Goal: Information Seeking & Learning: Find specific fact

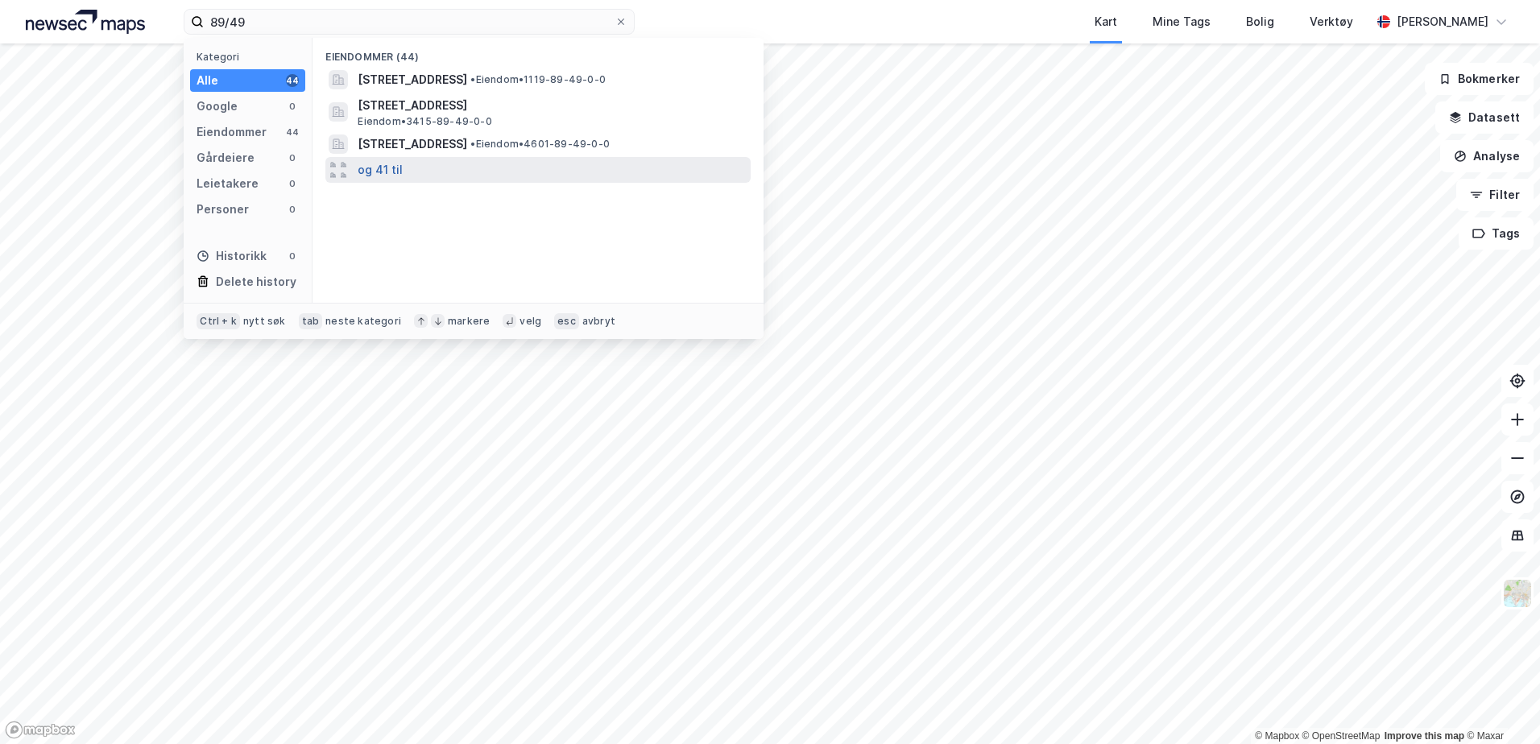
click at [379, 170] on button "og 41 til" at bounding box center [380, 169] width 45 height 19
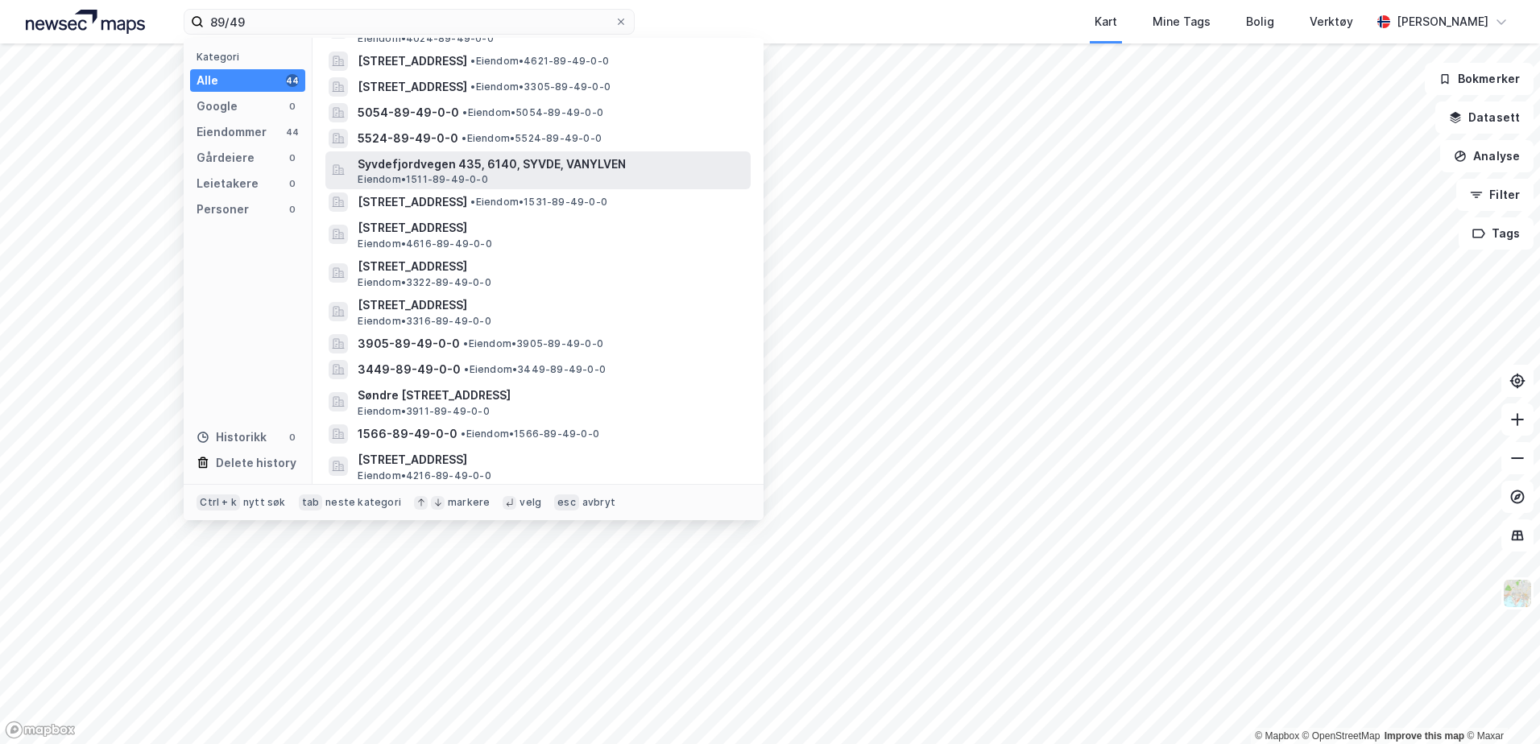
scroll to position [242, 0]
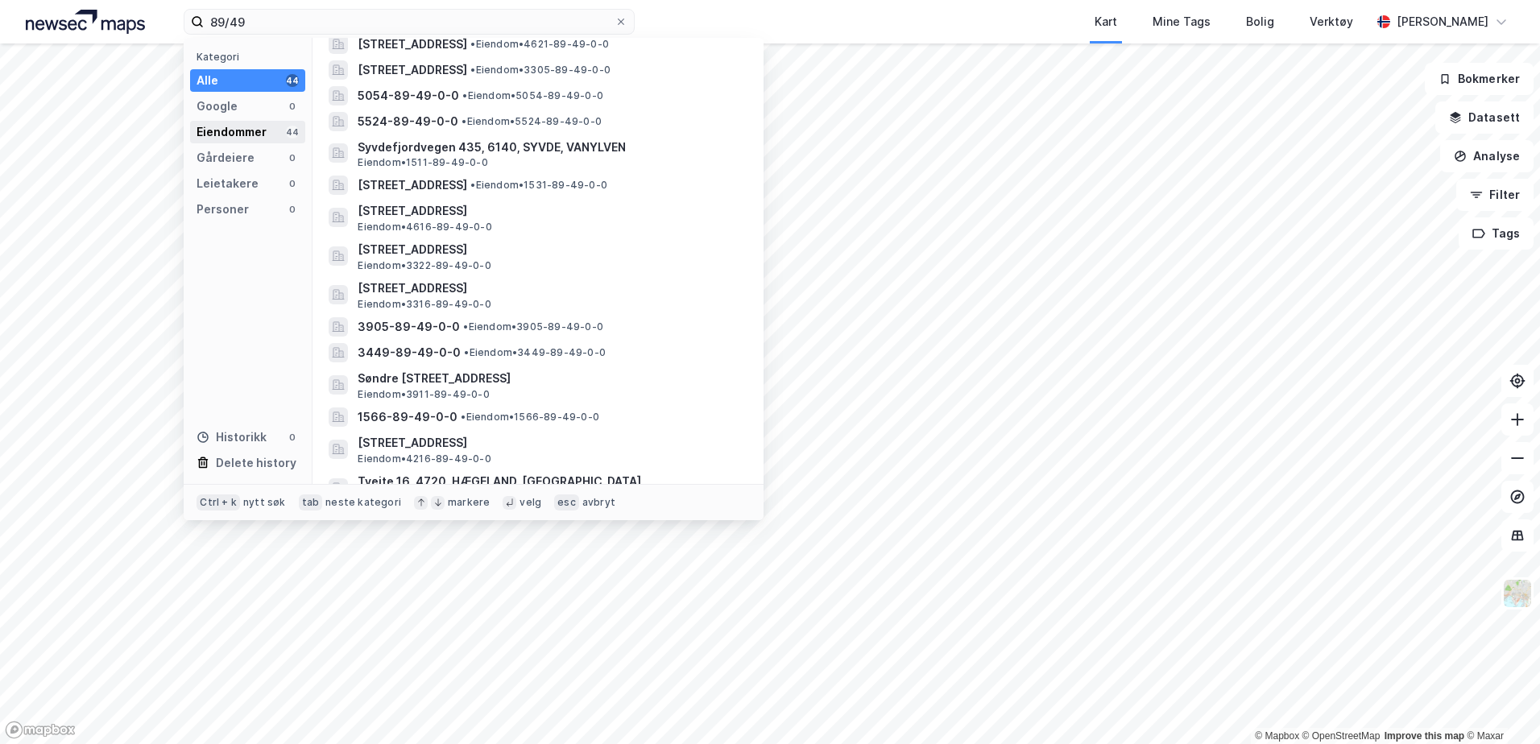
click at [247, 131] on div "Eiendommer" at bounding box center [232, 131] width 70 height 19
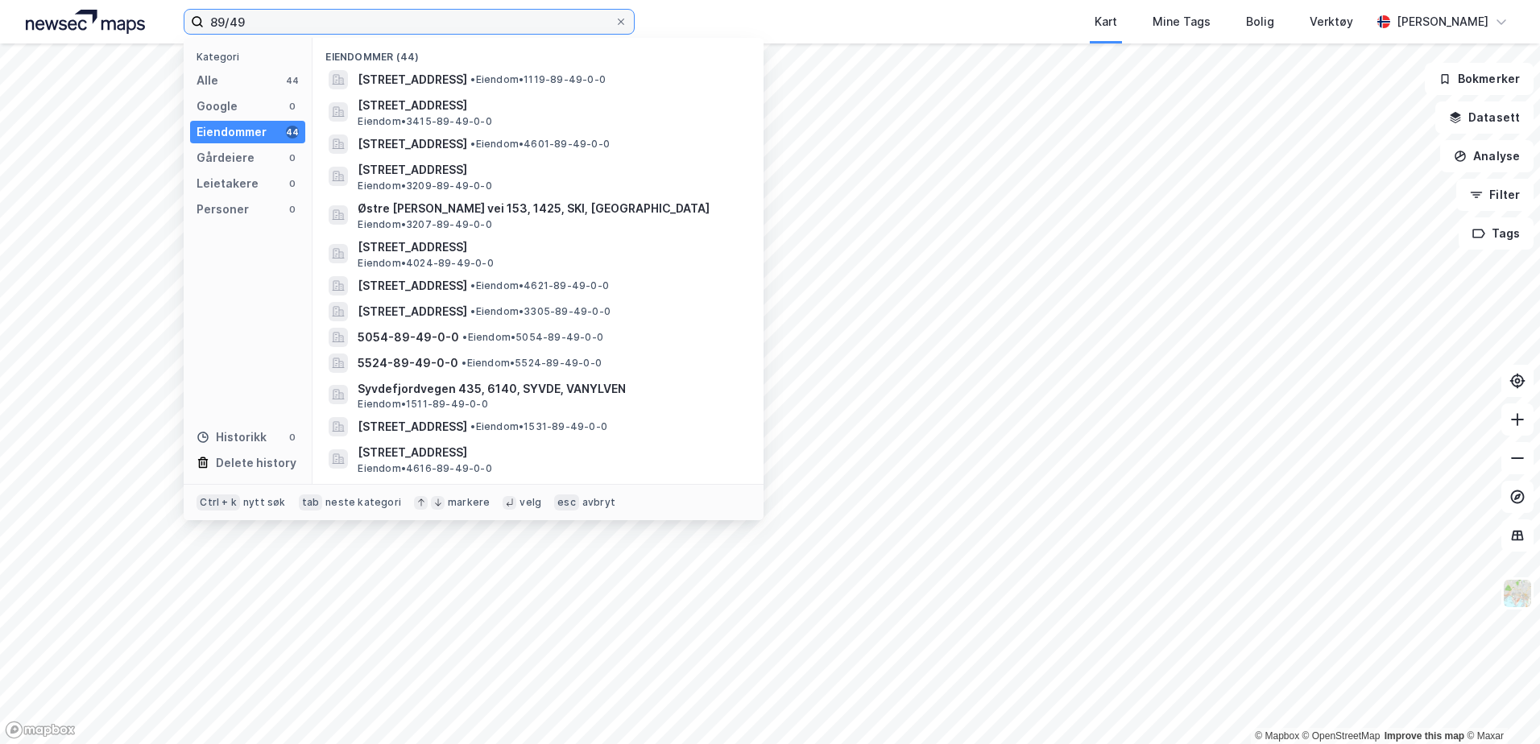
click at [361, 20] on input "89/49" at bounding box center [409, 22] width 411 height 24
click at [262, 20] on input "89/49" at bounding box center [409, 22] width 411 height 24
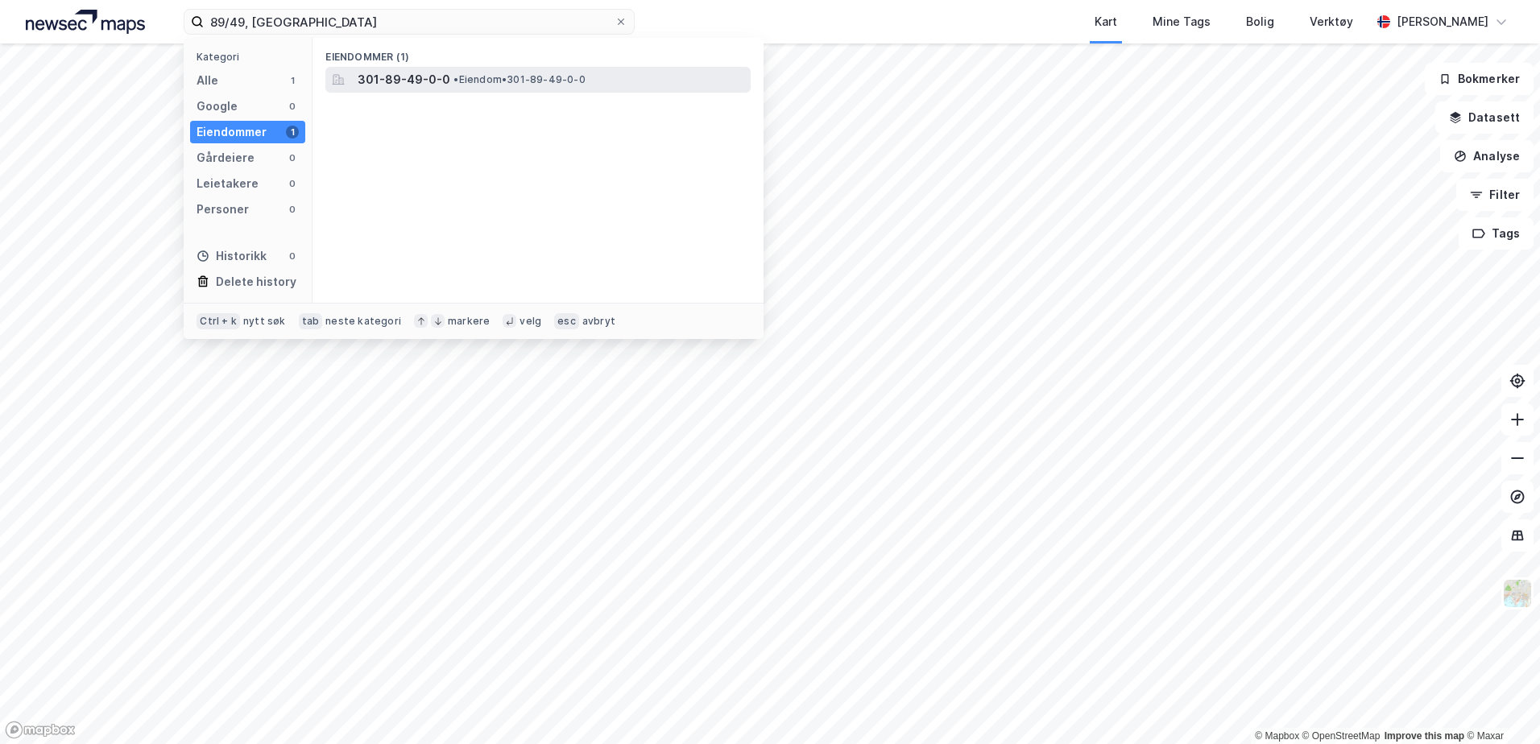
click at [432, 77] on span "301-89-49-0-0" at bounding box center [404, 79] width 93 height 19
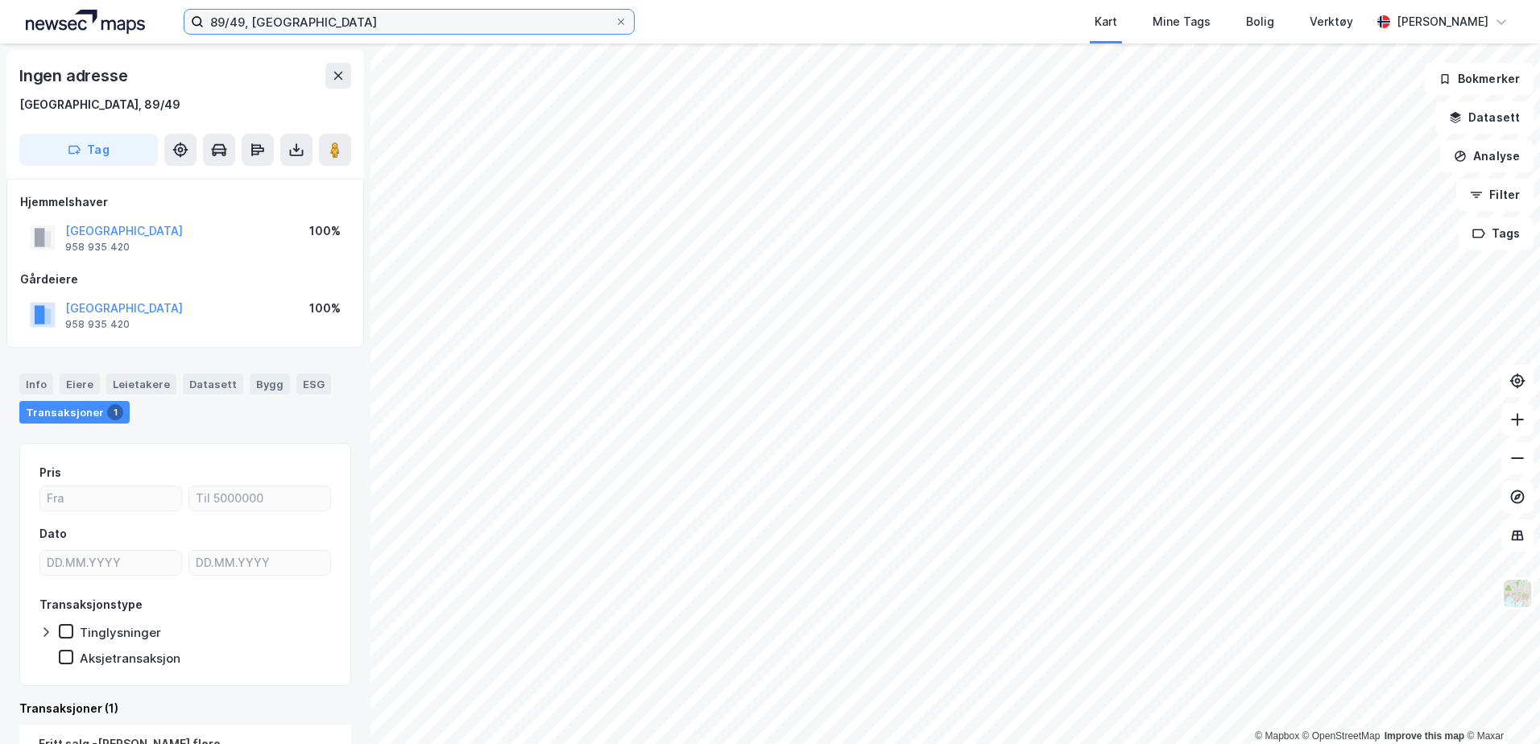
click at [237, 22] on input "89/49, [GEOGRAPHIC_DATA]" at bounding box center [409, 22] width 411 height 24
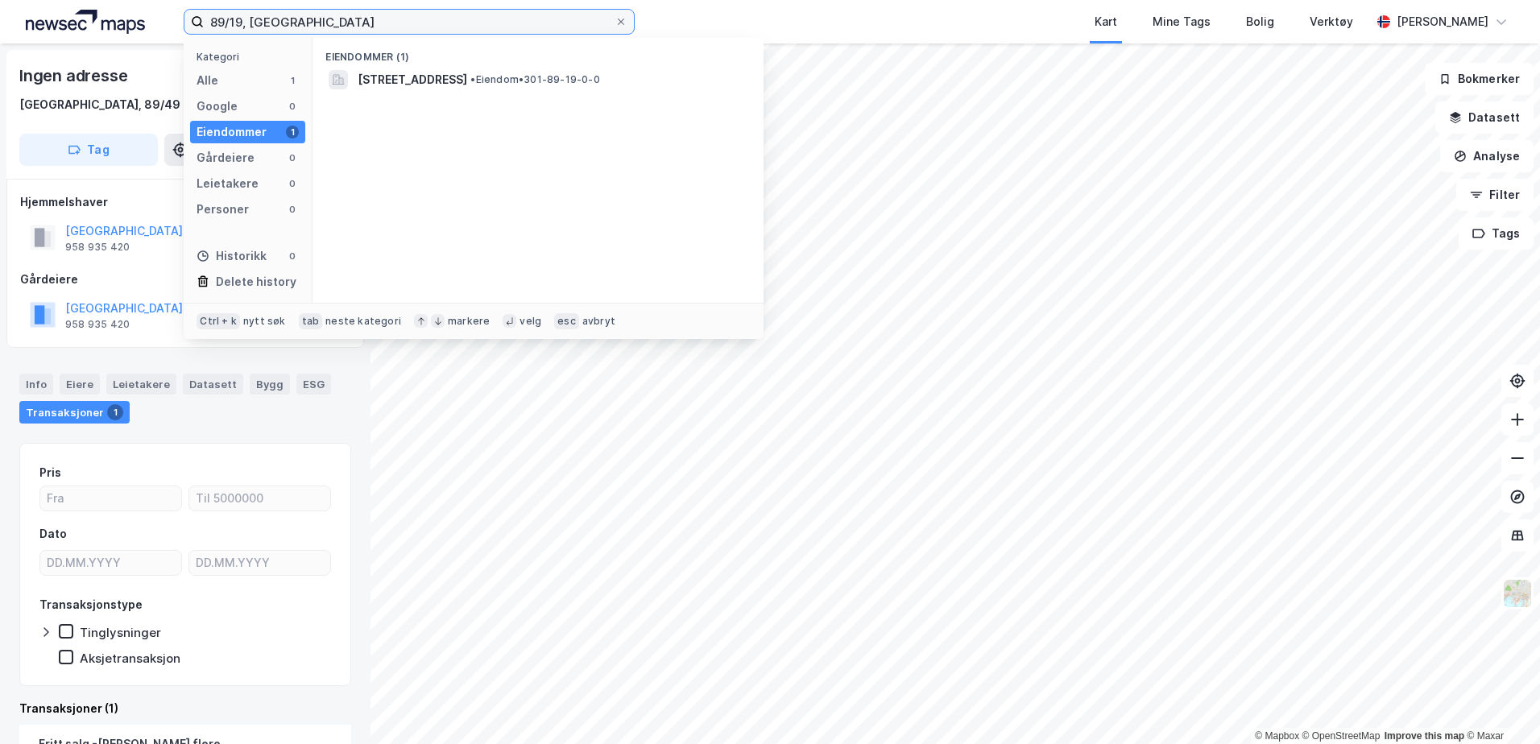
type input "89/19, [GEOGRAPHIC_DATA]"
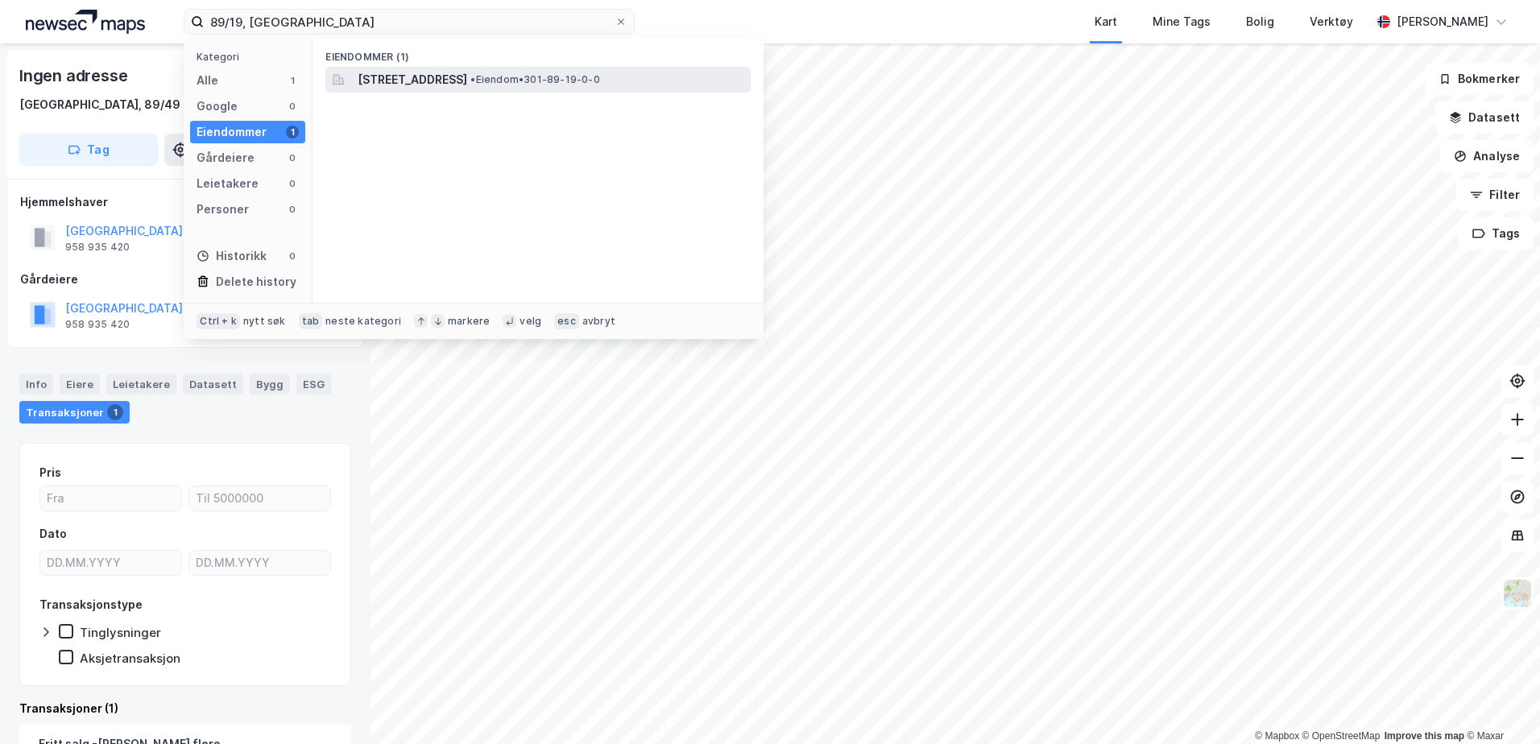
click at [467, 79] on span "[STREET_ADDRESS]" at bounding box center [413, 79] width 110 height 19
